Goal: Task Accomplishment & Management: Manage account settings

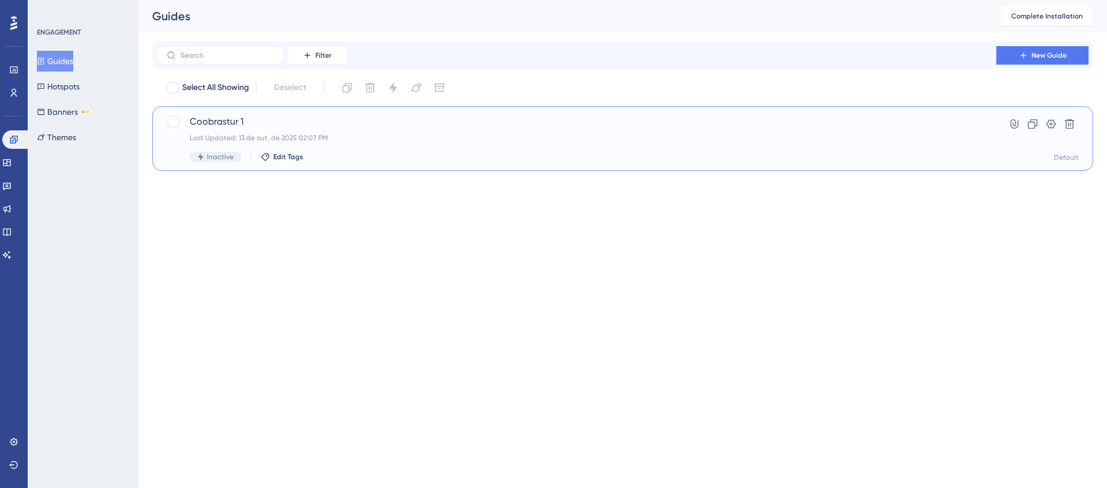
click at [229, 135] on div "Last Updated: 13 de out. de 2025 02:07 PM" at bounding box center [576, 137] width 773 height 9
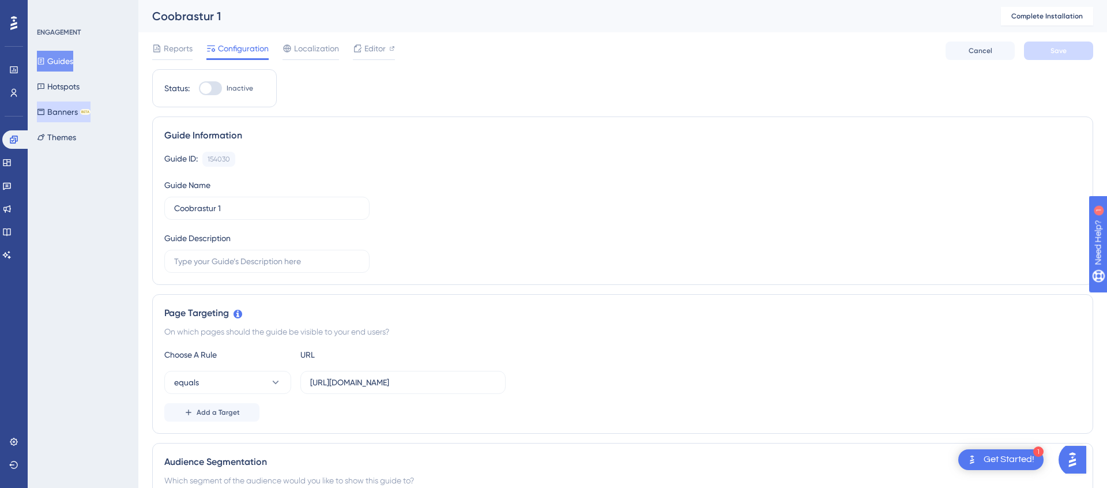
click at [69, 112] on button "Banners BETA" at bounding box center [64, 111] width 54 height 21
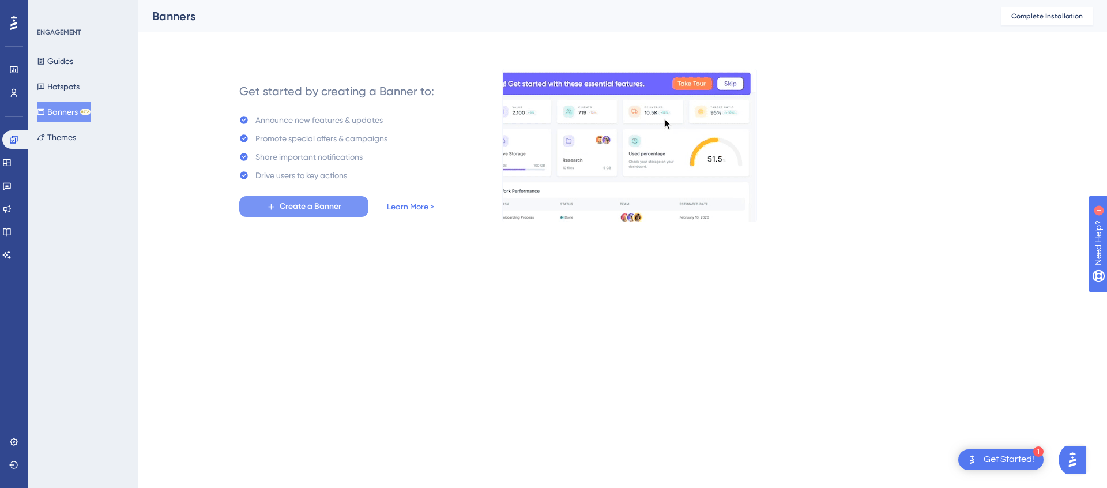
click at [312, 205] on span "Create a Banner" at bounding box center [311, 206] width 62 height 14
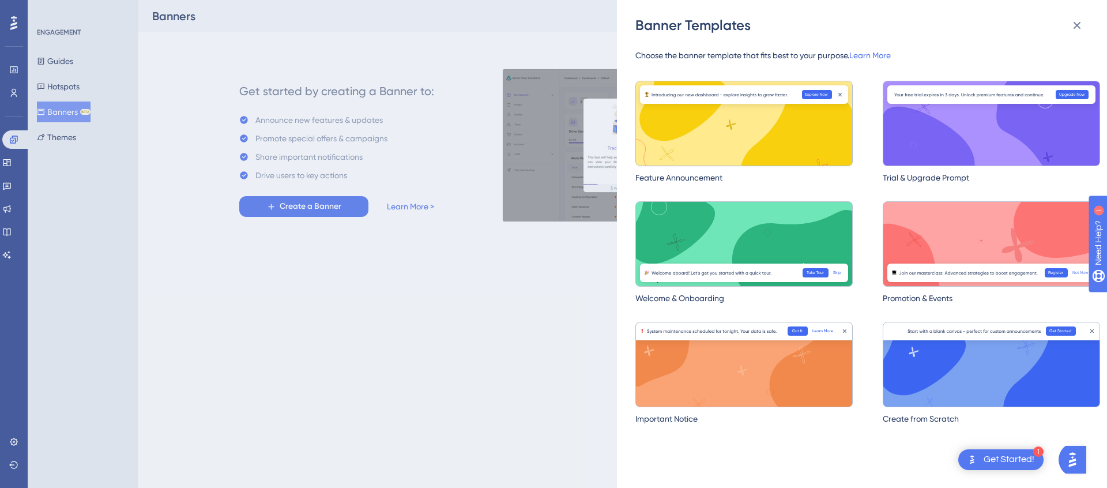
click at [761, 123] on img at bounding box center [743, 123] width 217 height 85
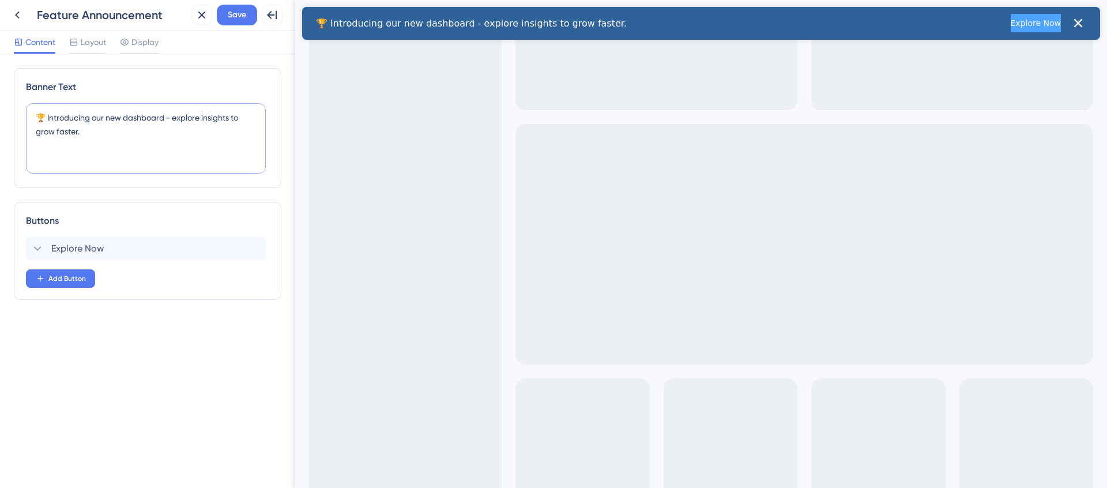
click at [95, 155] on textarea "🏆 Introducing our new dashboard - explore insights to grow faster." at bounding box center [146, 138] width 240 height 70
click at [22, 20] on icon at bounding box center [17, 15] width 14 height 14
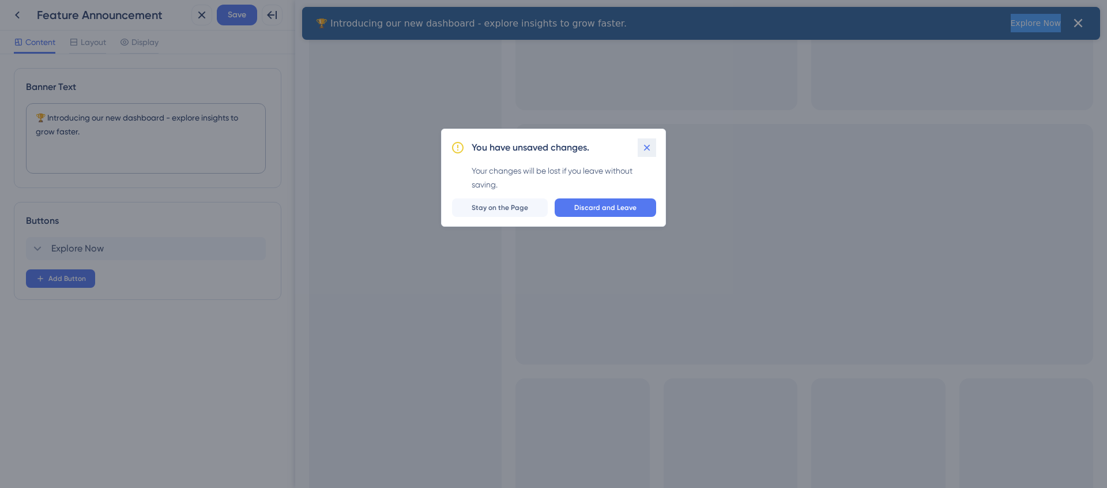
click at [647, 141] on button at bounding box center [646, 147] width 18 height 18
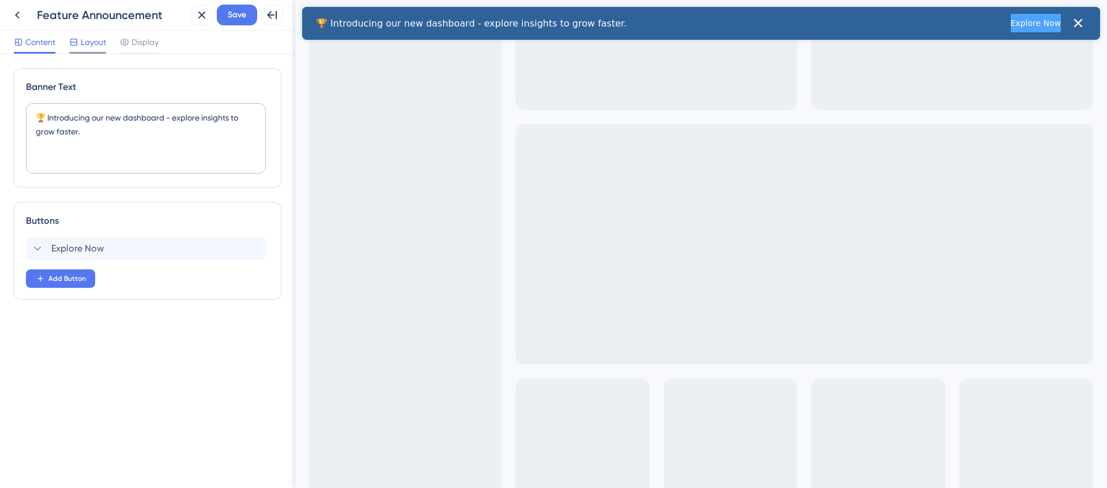
click at [87, 35] on span "Layout" at bounding box center [93, 42] width 25 height 14
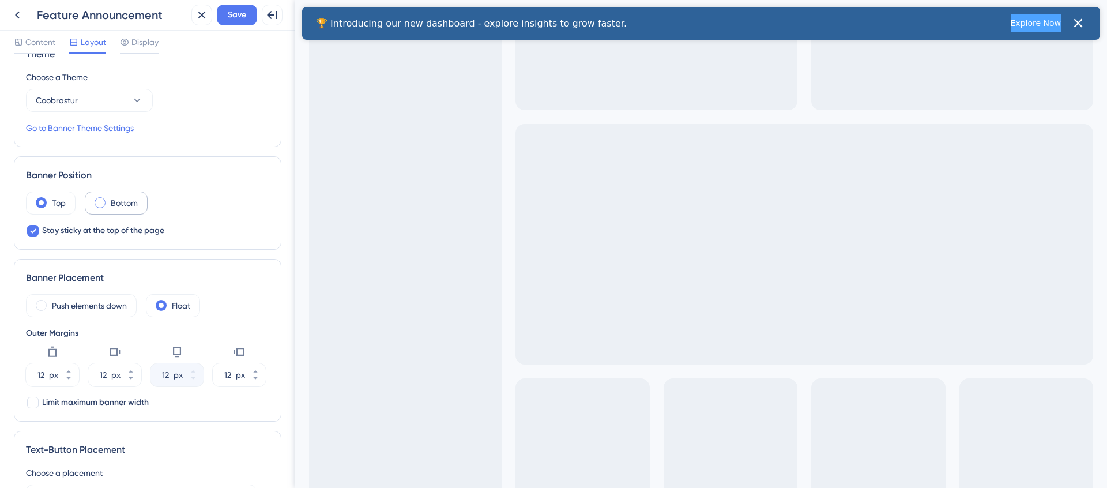
click at [99, 207] on span at bounding box center [100, 202] width 11 height 11
click at [109, 199] on input "radio" at bounding box center [109, 199] width 0 height 0
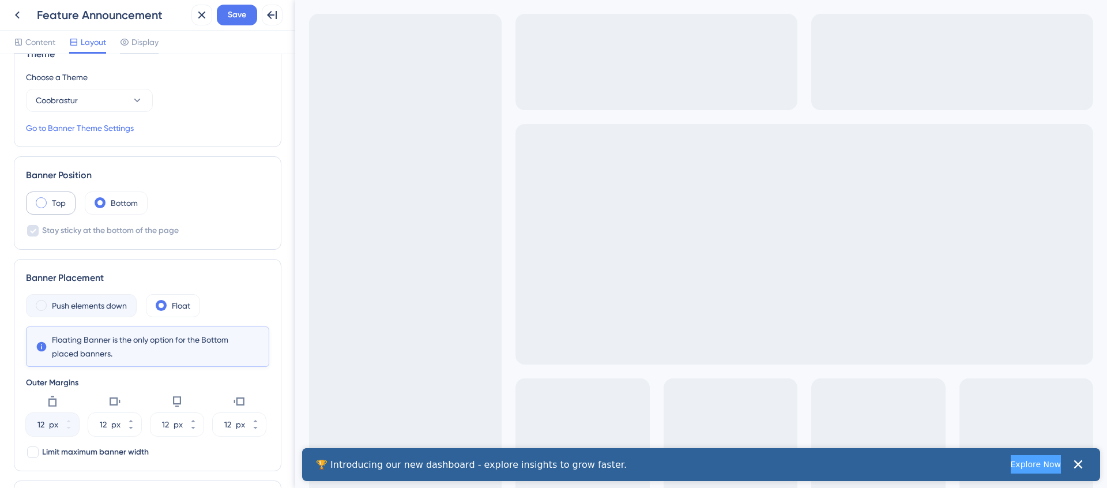
click at [37, 202] on span at bounding box center [41, 202] width 11 height 11
click at [50, 199] on input "radio" at bounding box center [50, 199] width 0 height 0
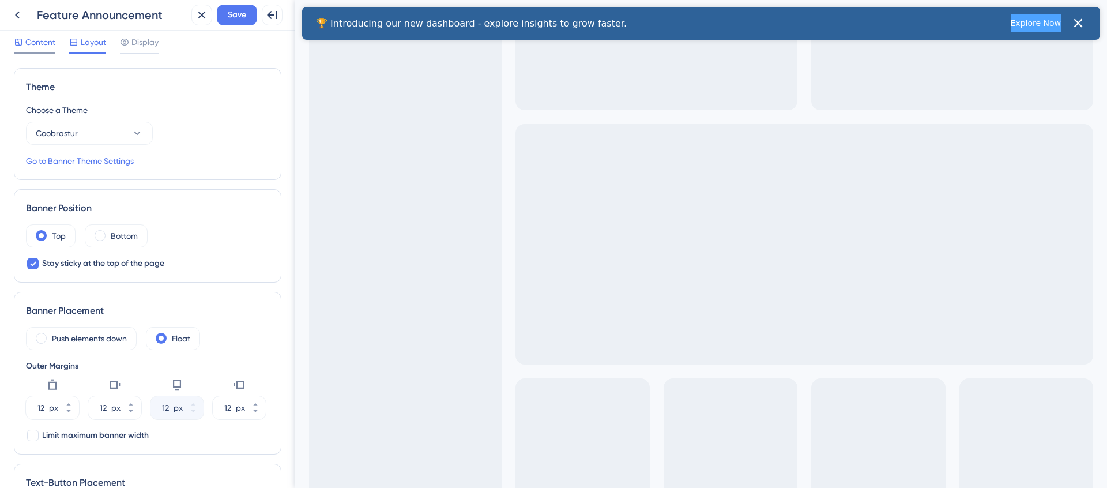
click at [50, 50] on div "Content" at bounding box center [34, 44] width 41 height 18
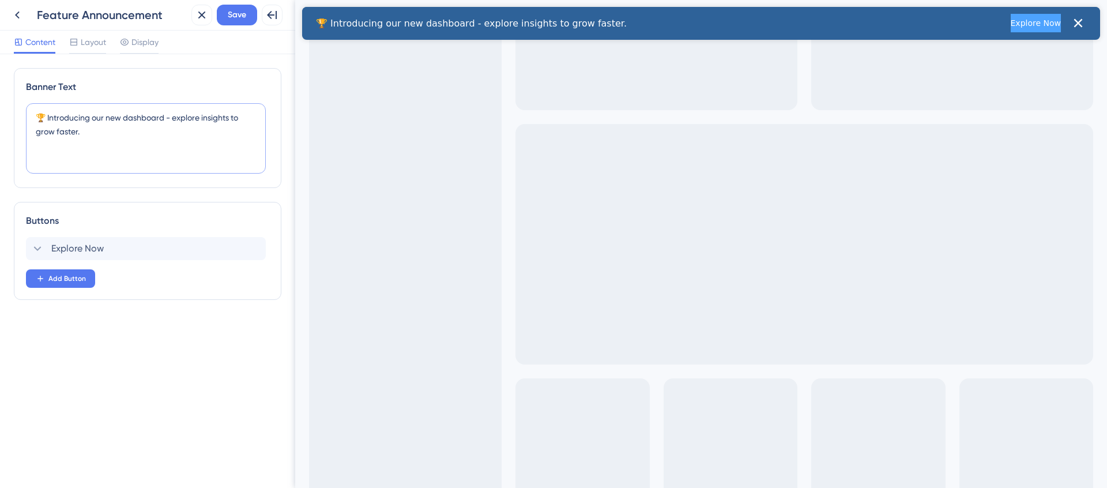
click at [120, 142] on textarea "🏆 Introducing our new dashboard - explore insights to grow faster." at bounding box center [146, 138] width 240 height 70
click at [83, 246] on span "Explore Now" at bounding box center [77, 248] width 52 height 14
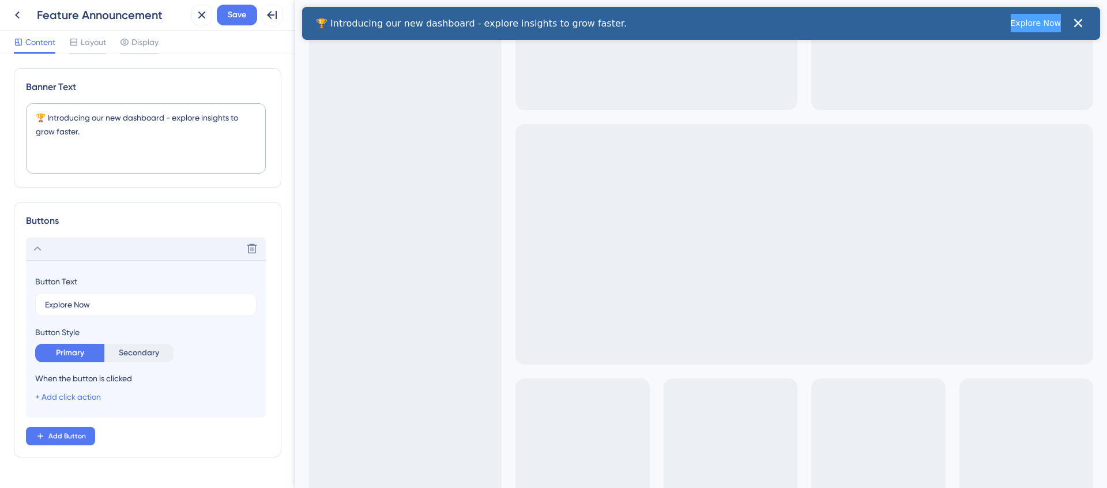
scroll to position [29, 0]
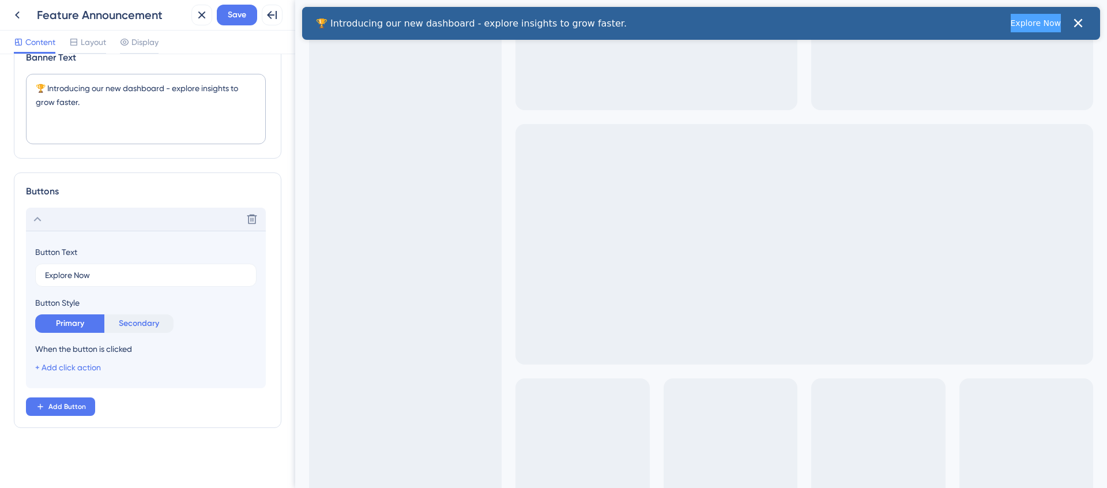
click at [124, 327] on button "Secondary" at bounding box center [138, 323] width 69 height 18
click at [78, 322] on button "Primary" at bounding box center [69, 323] width 69 height 18
click at [71, 366] on link "+ Add click action" at bounding box center [68, 367] width 66 height 9
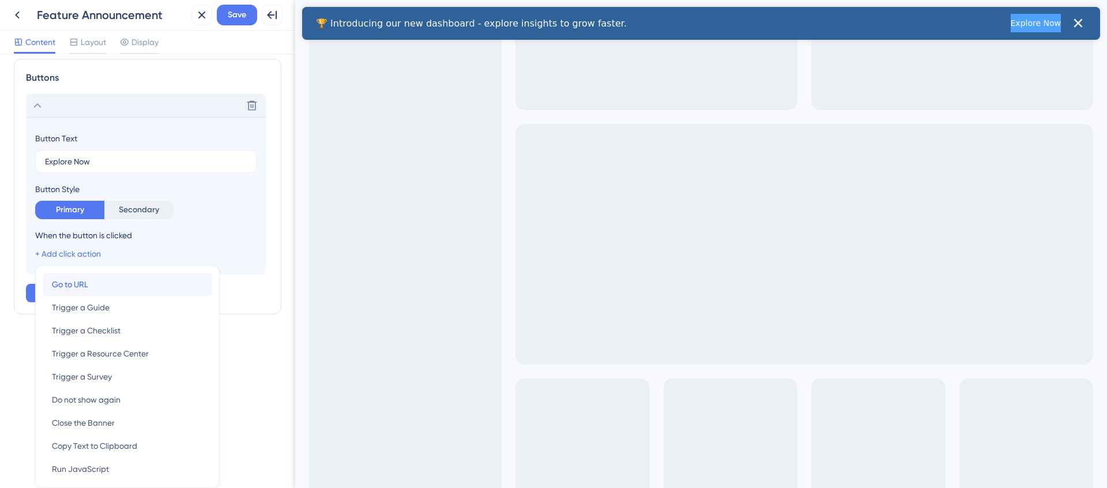
click at [100, 286] on div "Go to URL Go to URL" at bounding box center [127, 284] width 151 height 23
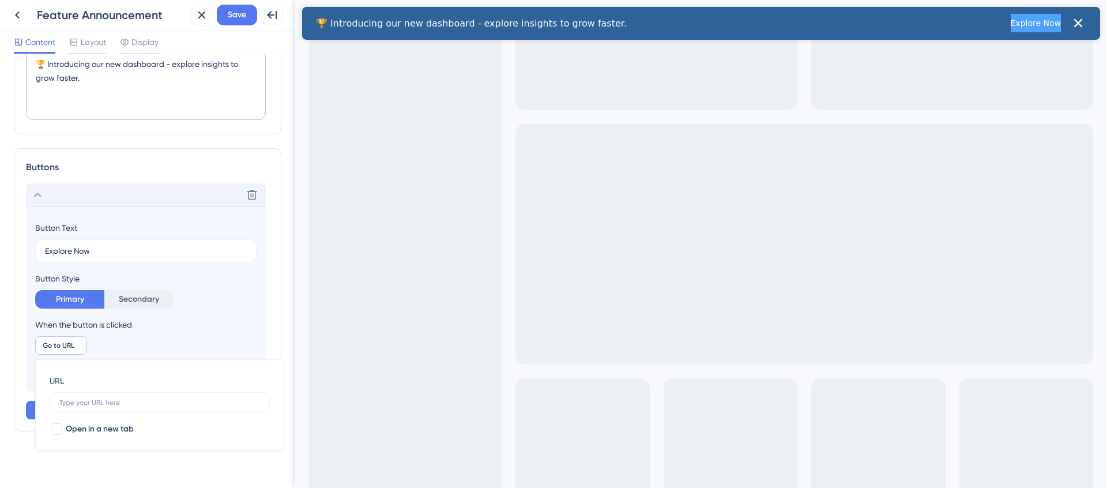
scroll to position [0, 0]
click at [61, 428] on div at bounding box center [57, 426] width 12 height 12
checkbox input "true"
click at [118, 243] on input "Explore Now" at bounding box center [146, 247] width 202 height 13
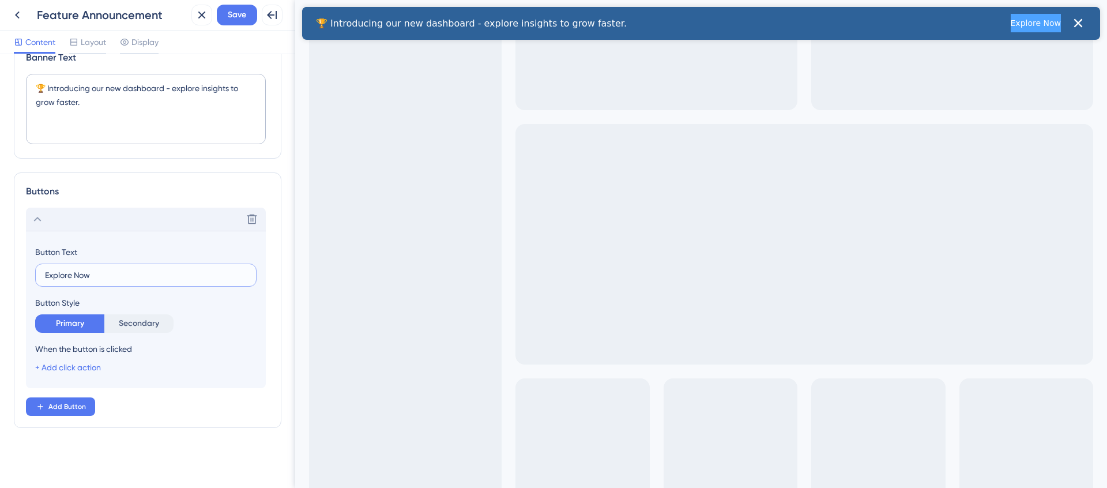
scroll to position [29, 0]
drag, startPoint x: 98, startPoint y: 277, endPoint x: 35, endPoint y: 269, distance: 64.0
click at [35, 269] on label "Explore Now" at bounding box center [145, 274] width 221 height 23
click at [45, 269] on input "Explore Now" at bounding box center [146, 275] width 202 height 13
click at [87, 278] on input "Explore Now" at bounding box center [146, 275] width 202 height 13
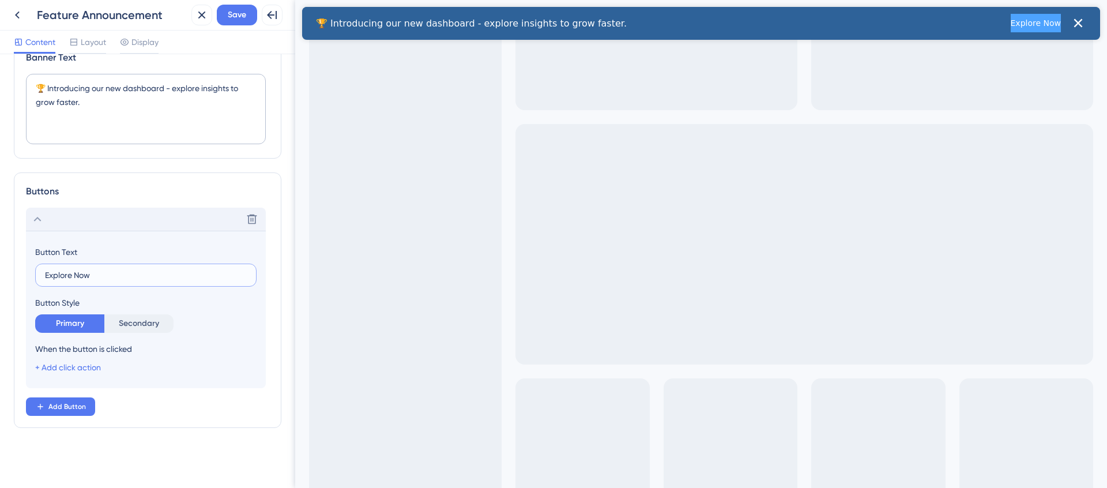
drag, startPoint x: 95, startPoint y: 278, endPoint x: 44, endPoint y: 278, distance: 50.1
click at [45, 278] on input "Explore Now" at bounding box center [146, 275] width 202 height 13
type input "A"
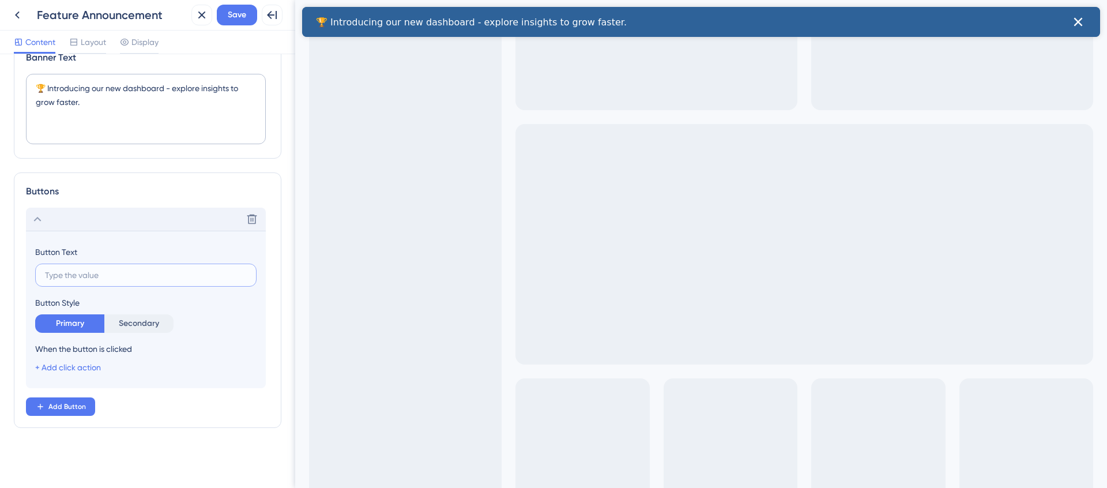
type input "a"
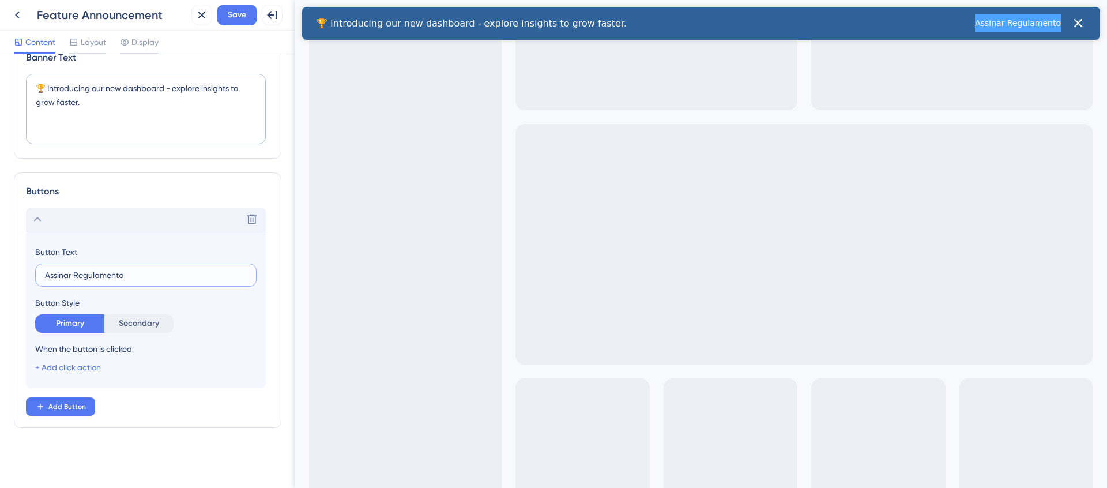
type input "Assinar Regulamento"
drag, startPoint x: 99, startPoint y: 99, endPoint x: 31, endPoint y: 85, distance: 69.5
click at [31, 85] on textarea "🏆 Introducing our new dashboard - explore insights to grow faster." at bounding box center [146, 109] width 240 height 70
type textarea "Aviso para assinar regulamento e preencher chave pix valida"
click at [77, 405] on span "Add Button" at bounding box center [66, 406] width 37 height 9
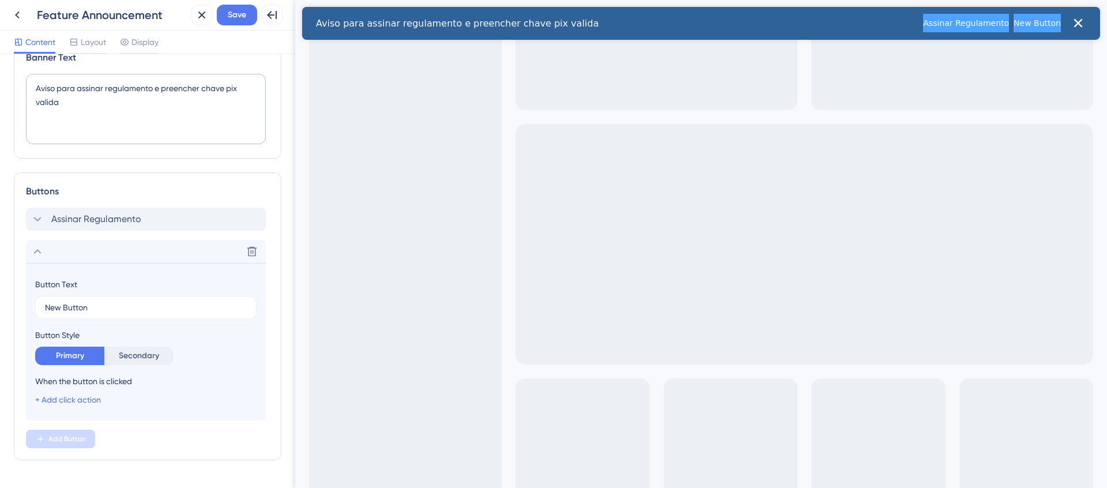
scroll to position [62, 0]
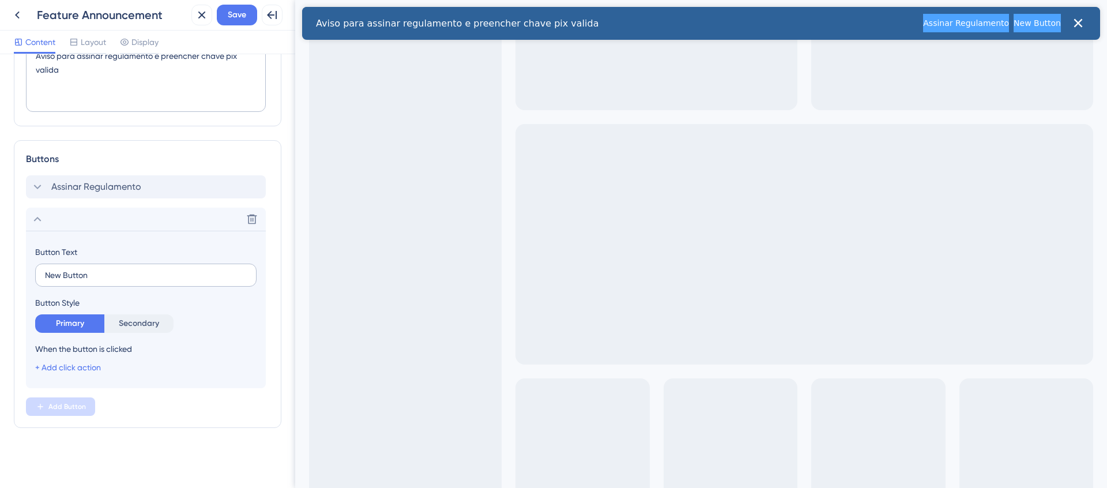
drag, startPoint x: 129, startPoint y: 281, endPoint x: 45, endPoint y: 284, distance: 83.6
click at [41, 285] on label "New Button" at bounding box center [145, 274] width 221 height 23
click at [45, 281] on input "New Button" at bounding box center [146, 275] width 202 height 13
click at [53, 279] on input "New Button" at bounding box center [146, 275] width 202 height 13
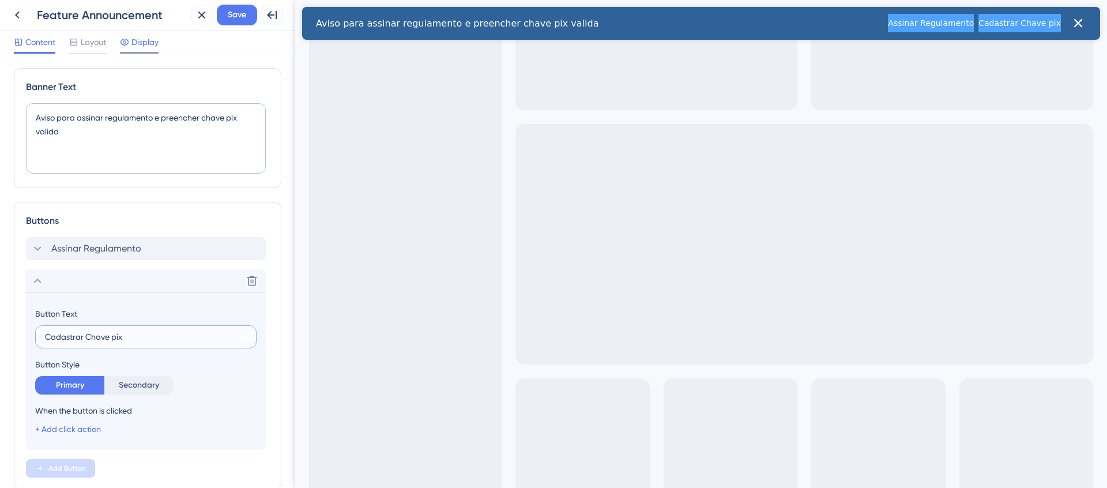
type input "Cadastrar Chave pix"
click at [152, 40] on span "Display" at bounding box center [144, 42] width 27 height 14
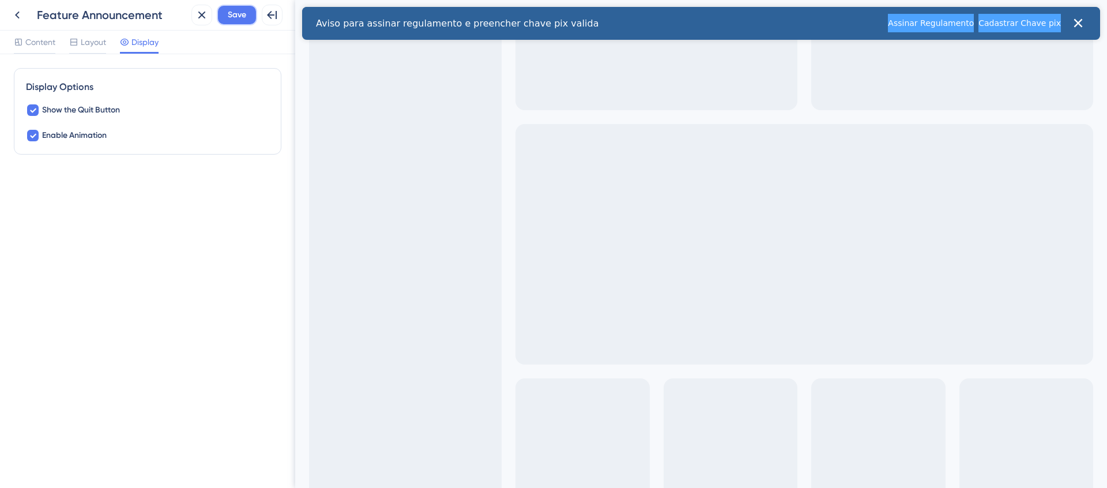
click at [232, 14] on span "Save" at bounding box center [237, 15] width 18 height 14
click at [32, 42] on span "Content" at bounding box center [40, 42] width 30 height 14
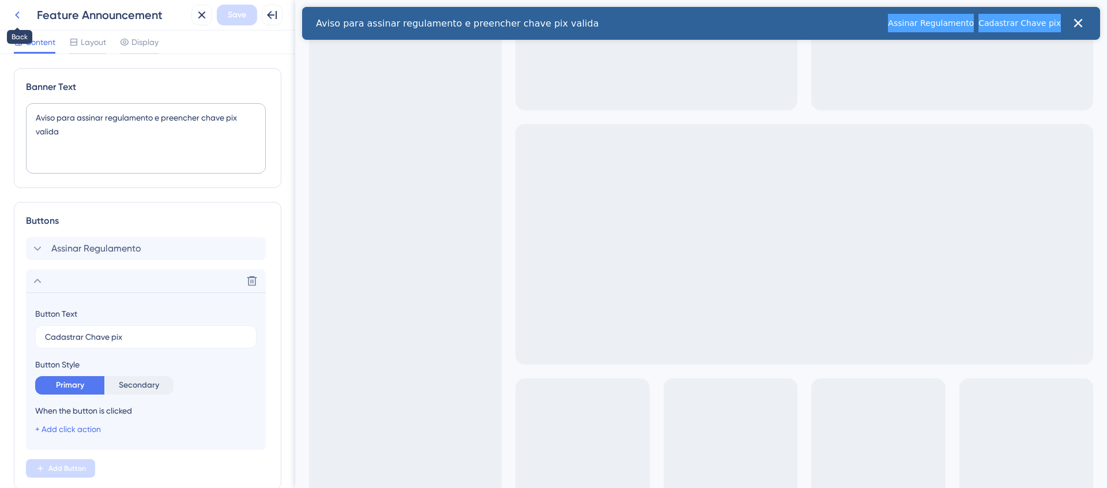
click at [17, 16] on icon at bounding box center [17, 15] width 5 height 7
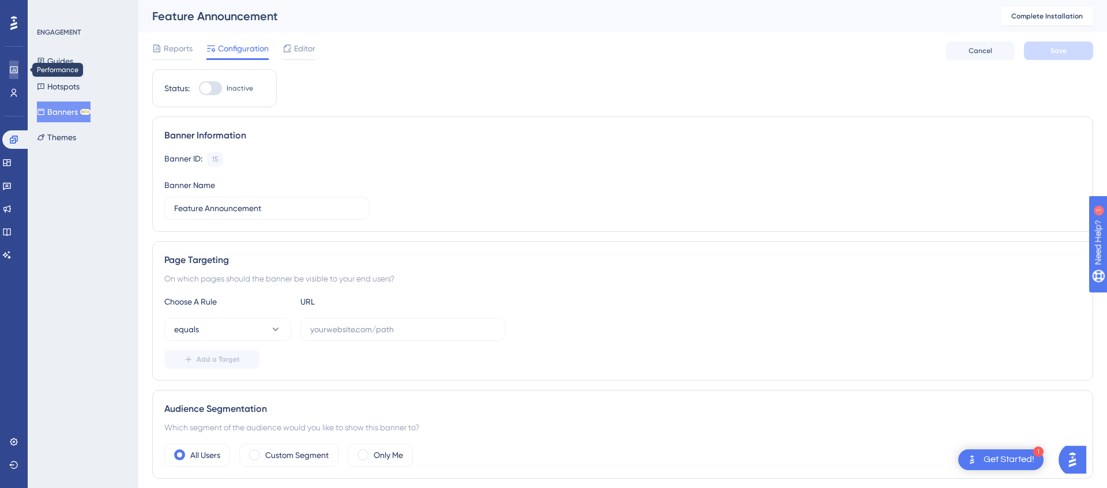
click at [15, 69] on icon at bounding box center [13, 69] width 7 height 7
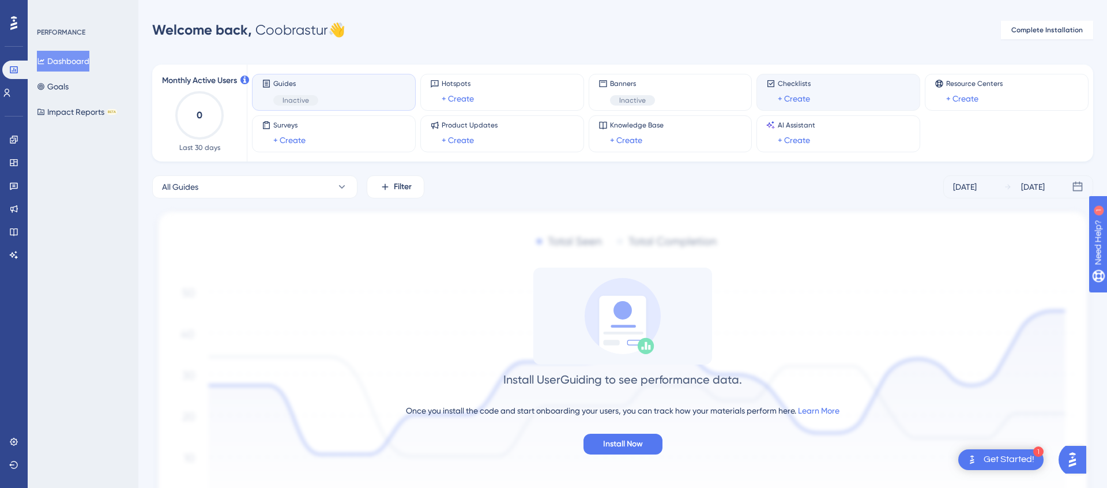
click at [826, 97] on div "Checklists + Create" at bounding box center [838, 92] width 144 height 27
click at [802, 102] on link "+ Create" at bounding box center [793, 99] width 32 height 14
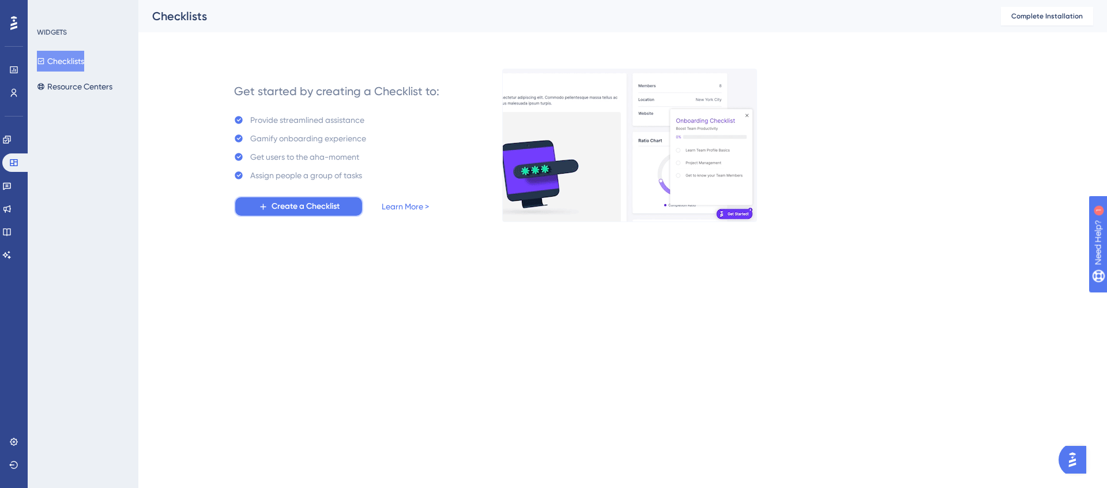
click at [297, 213] on span "Create a Checklist" at bounding box center [305, 206] width 68 height 14
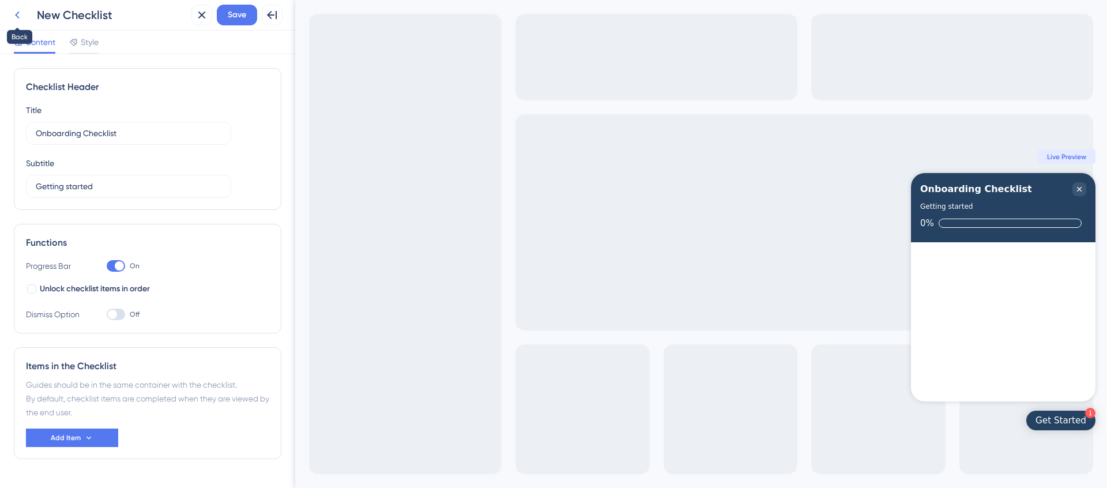
click at [14, 16] on icon at bounding box center [17, 15] width 14 height 14
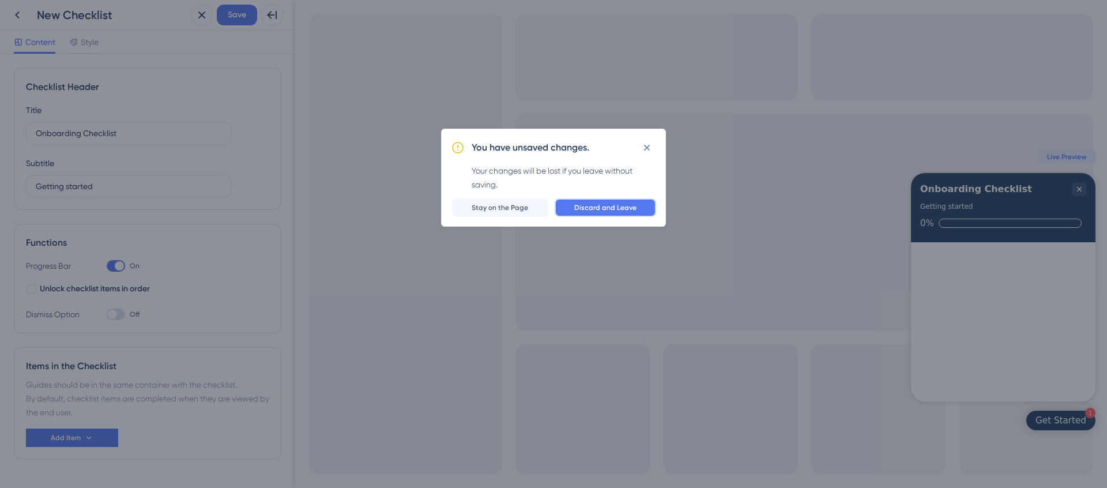
click at [590, 207] on span "Discard and Leave" at bounding box center [605, 207] width 62 height 9
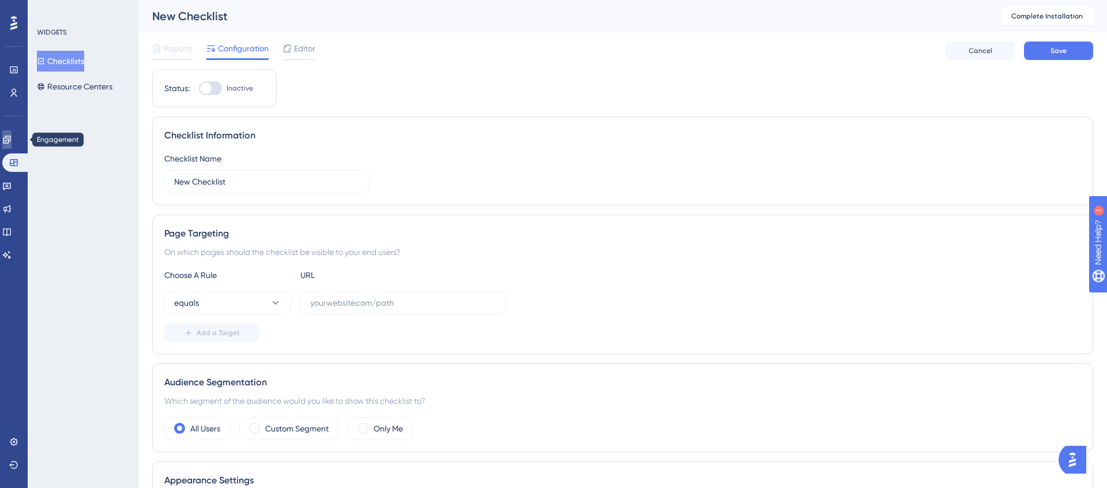
click at [12, 139] on icon at bounding box center [6, 139] width 9 height 9
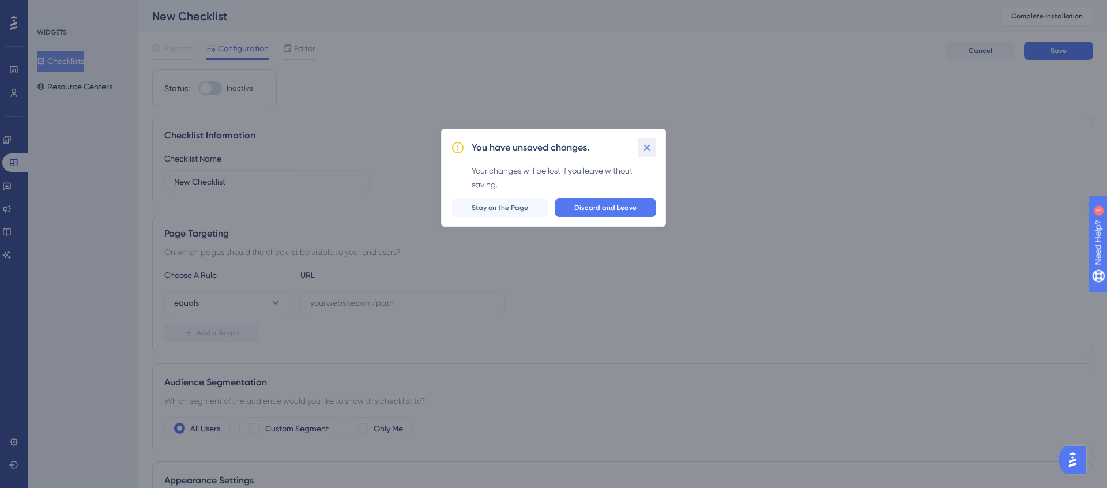
click at [644, 150] on icon at bounding box center [647, 148] width 6 height 6
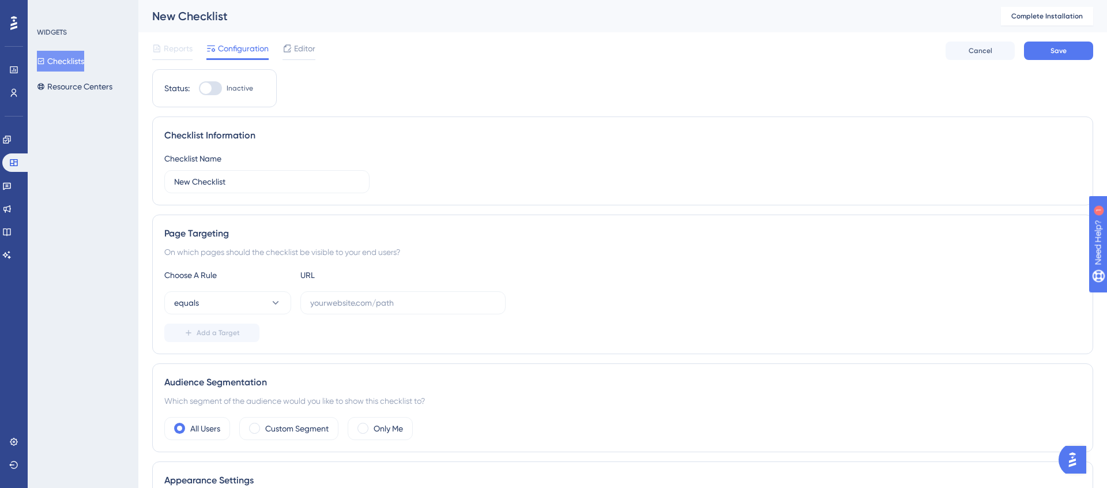
click at [10, 30] on icon at bounding box center [13, 23] width 7 height 15
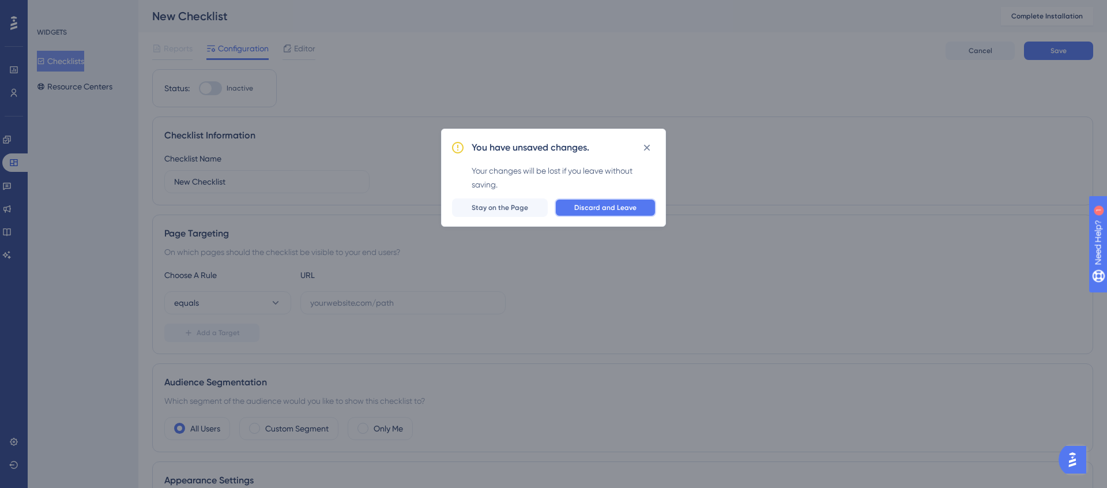
click at [604, 210] on span "Discard and Leave" at bounding box center [605, 207] width 62 height 9
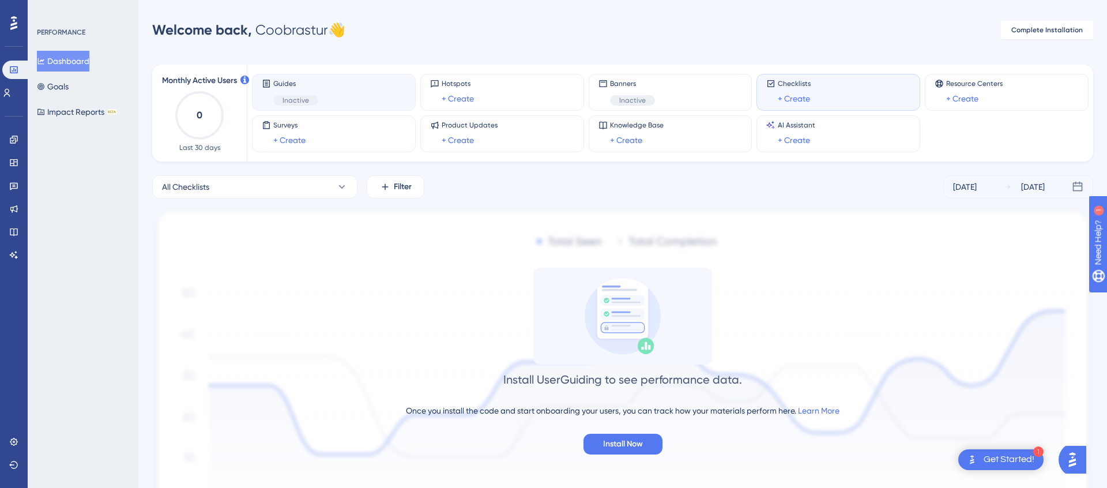
click at [315, 93] on div "Guides Inactive" at bounding box center [295, 92] width 45 height 27
click at [353, 100] on div "Guides Inactive" at bounding box center [334, 92] width 144 height 27
click at [645, 455] on img at bounding box center [622, 383] width 941 height 353
click at [640, 448] on span "Install Now" at bounding box center [623, 444] width 40 height 14
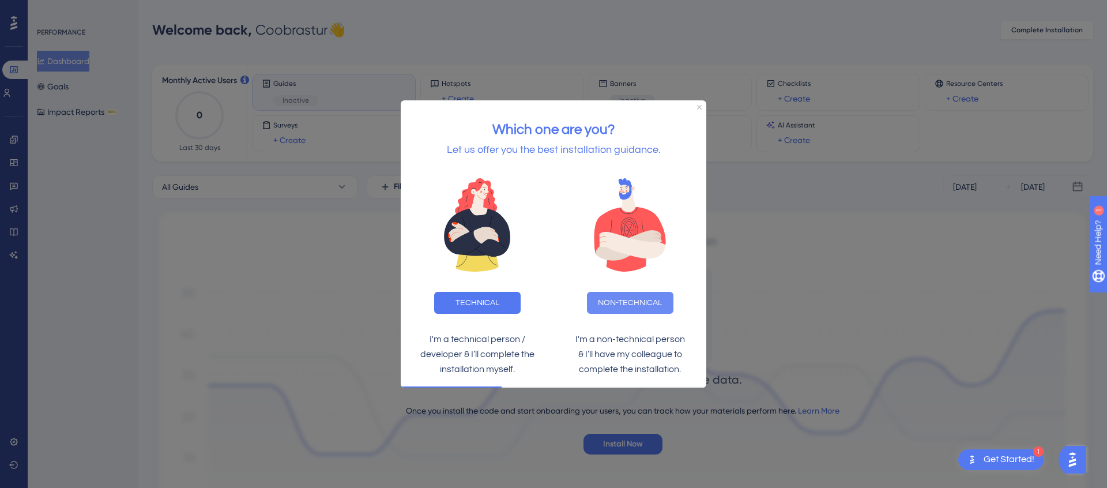
click at [623, 306] on button "NON-TECHNICAL" at bounding box center [630, 302] width 86 height 22
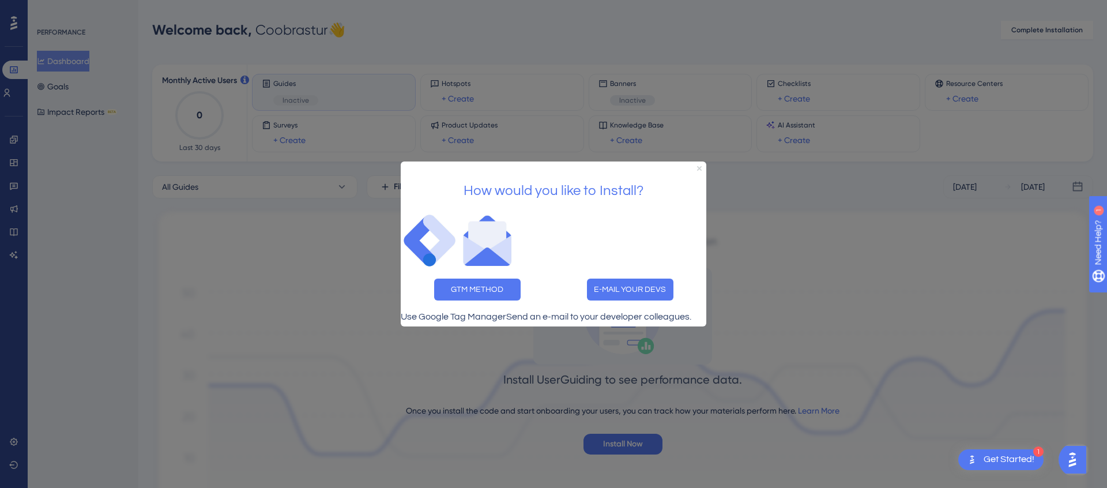
click at [701, 166] on icon "Close Preview" at bounding box center [699, 168] width 5 height 5
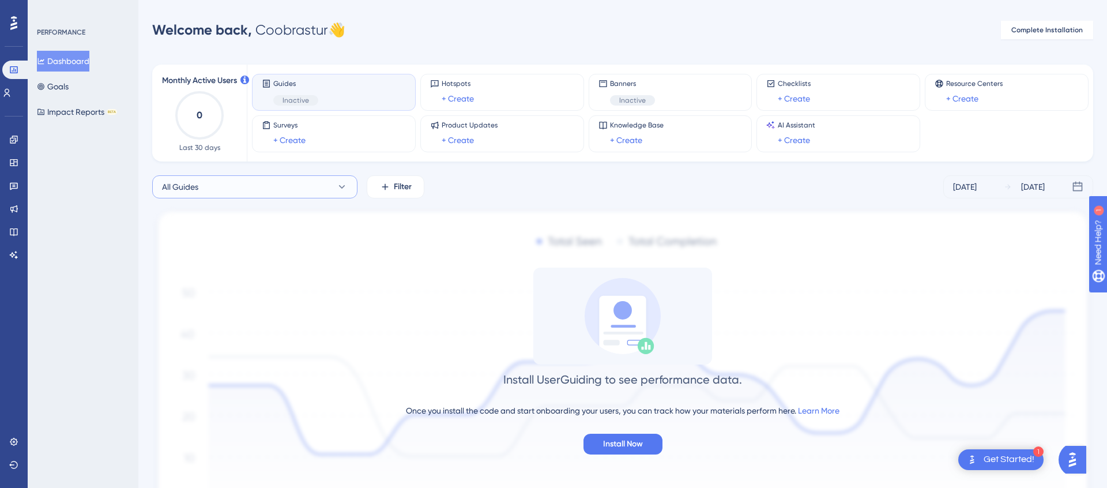
click at [327, 186] on button "All Guides" at bounding box center [254, 186] width 205 height 23
click at [225, 284] on button "Coobrastur 1 Coobrastur 1 Inactive Activate" at bounding box center [255, 280] width 190 height 23
click at [388, 247] on img at bounding box center [622, 383] width 941 height 353
click at [609, 443] on span "Install Now" at bounding box center [623, 444] width 40 height 14
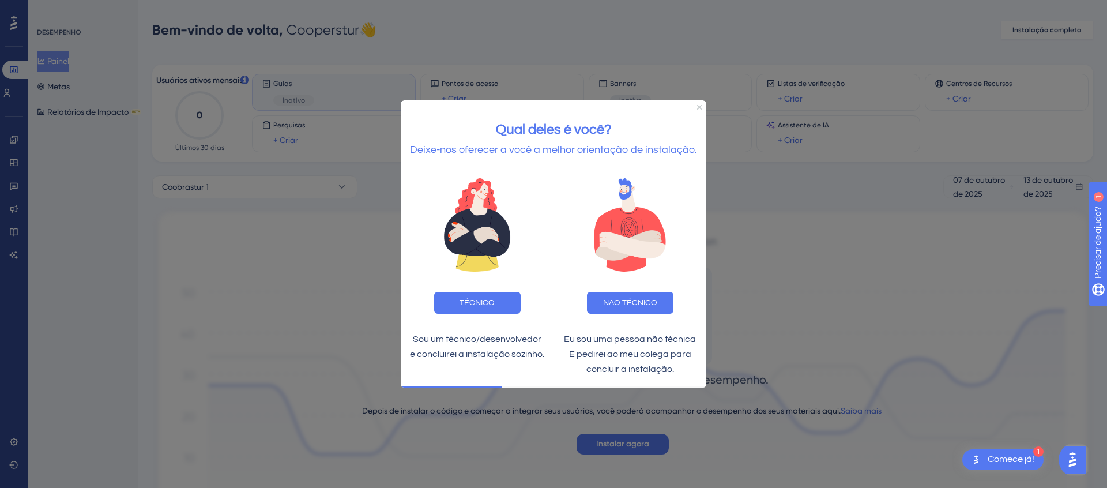
click at [477, 130] on h2 "Qual deles é você?" at bounding box center [553, 129] width 287 height 22
click at [626, 296] on button "NÃO TÉCNICO" at bounding box center [630, 302] width 86 height 22
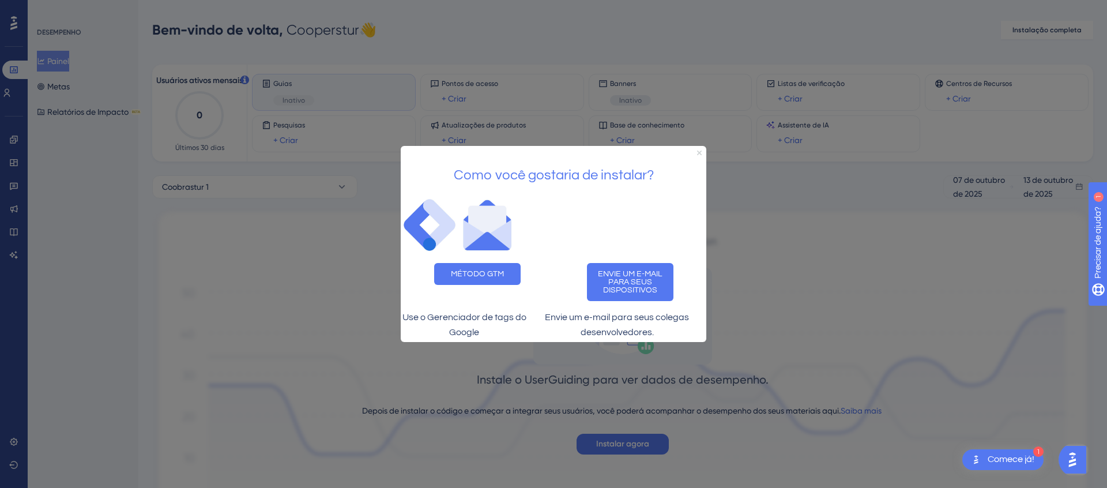
click at [697, 150] on icon "Fechar visualização" at bounding box center [699, 152] width 5 height 5
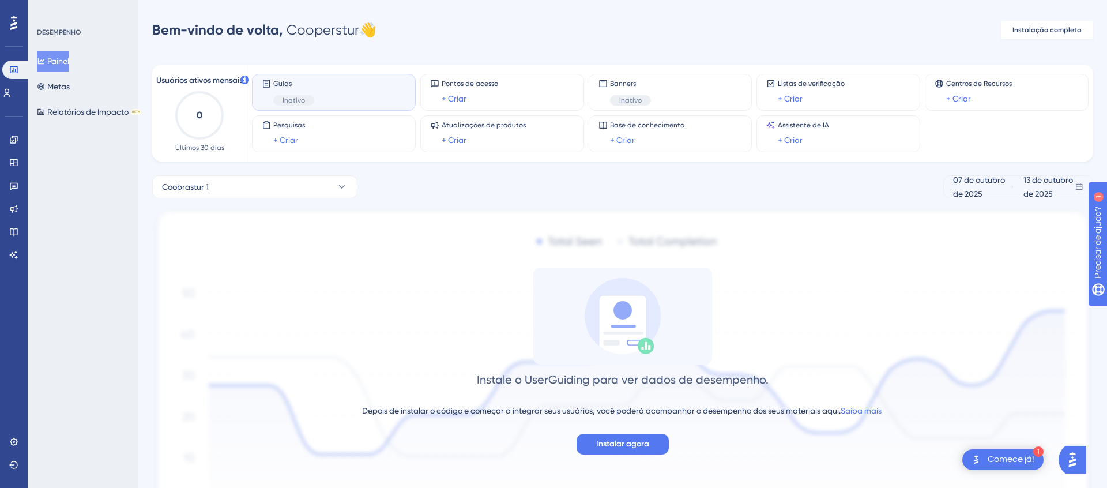
click at [353, 94] on div "Guias Inativo" at bounding box center [334, 92] width 144 height 27
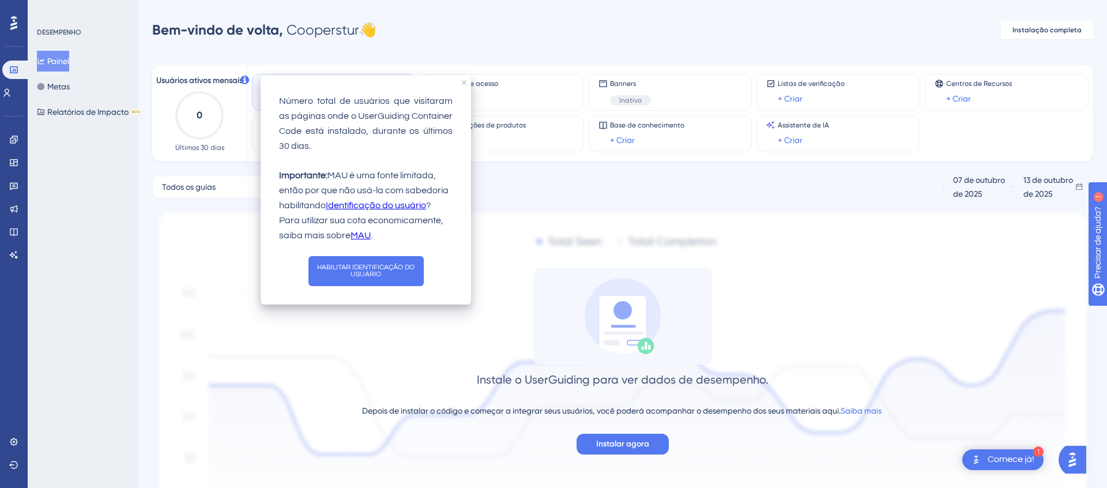
click at [228, 124] on div "Usuários ativos mensais 0 Últimos 30 [PERSON_NAME]" at bounding box center [199, 113] width 85 height 78
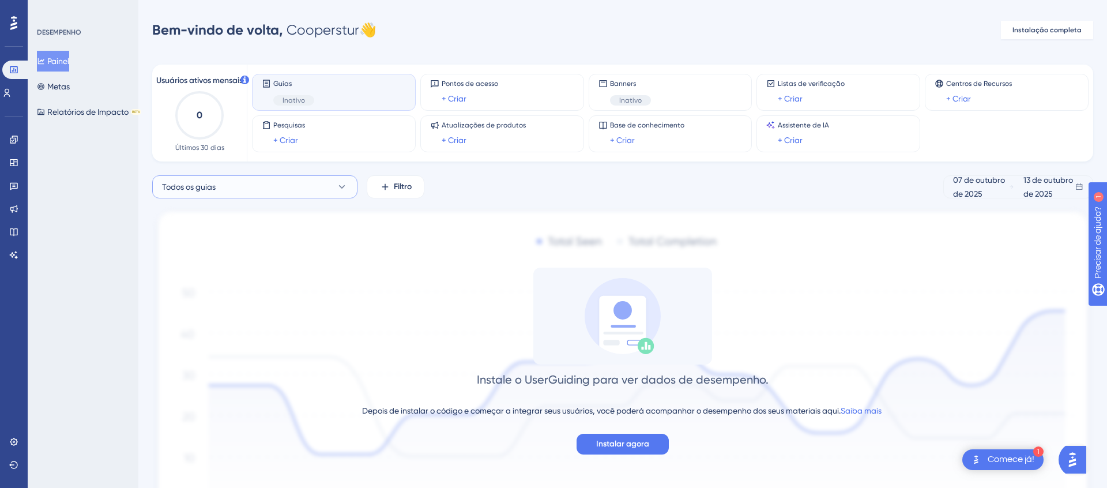
click at [344, 185] on icon at bounding box center [342, 186] width 6 height 3
click at [245, 280] on button "Coobrastur 1 Coobrastur 1 Inativo Ativar" at bounding box center [255, 280] width 190 height 23
click at [294, 184] on button "Coobrastur 1" at bounding box center [254, 186] width 205 height 23
click at [320, 282] on font "Ativar" at bounding box center [312, 280] width 20 height 8
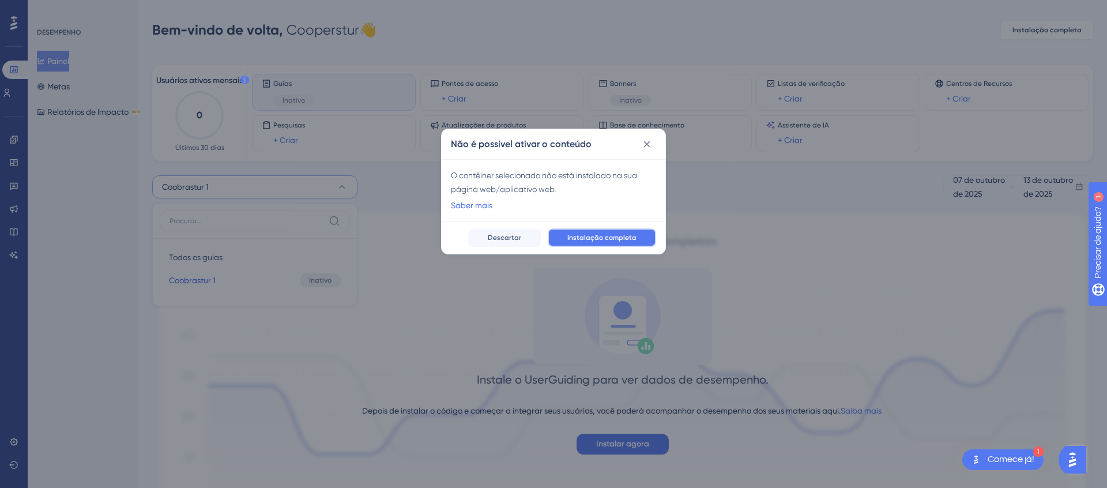
click at [578, 236] on font "Instalação completa" at bounding box center [601, 237] width 69 height 8
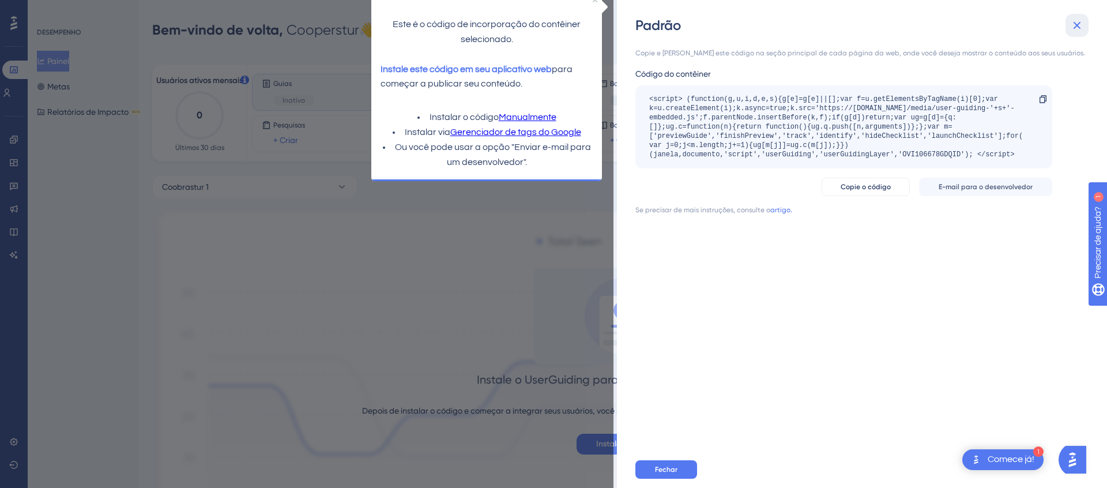
click at [1078, 21] on icon at bounding box center [1077, 25] width 14 height 14
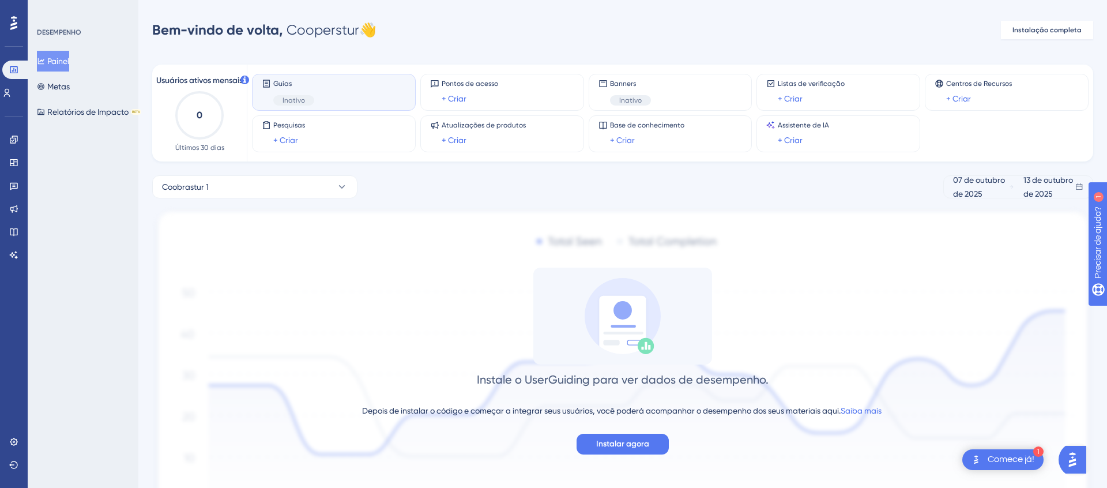
click at [650, 165] on div "Usuários ativos mensais 0 Últimos 30 [PERSON_NAME] Guias Inativo Pontos de aces…" at bounding box center [622, 306] width 941 height 510
